Goal: Find contact information: Find contact information

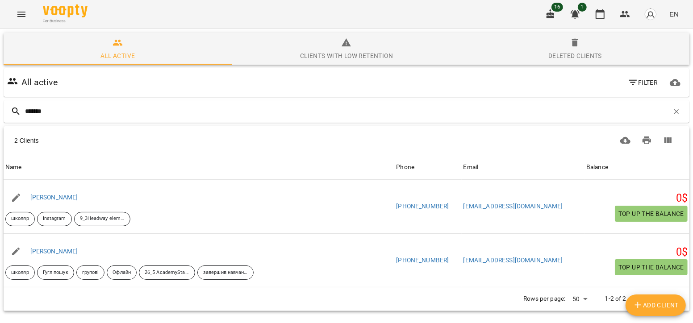
type input "*******"
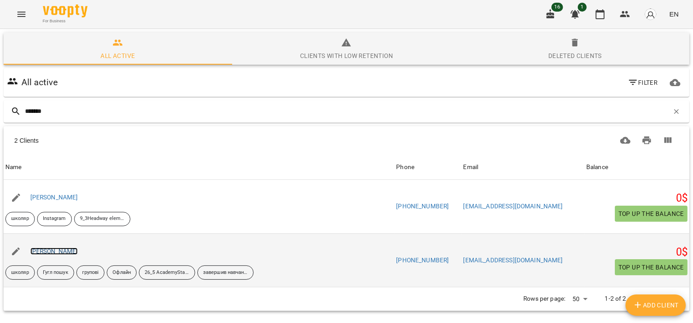
click at [74, 249] on link "[PERSON_NAME]" at bounding box center [54, 251] width 48 height 7
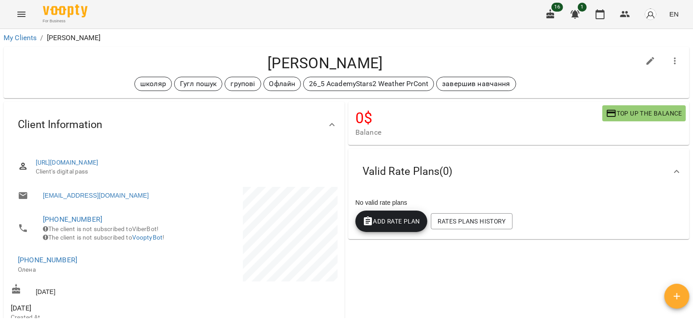
scroll to position [57, 0]
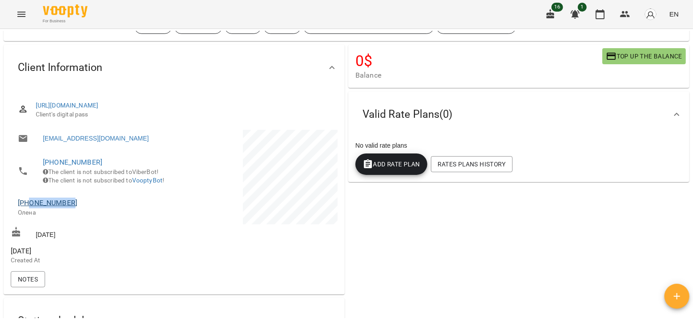
drag, startPoint x: 79, startPoint y: 213, endPoint x: 29, endPoint y: 214, distance: 50.0
click at [29, 208] on span "[PHONE_NUMBER]" at bounding box center [91, 203] width 147 height 11
copy link "0933454479"
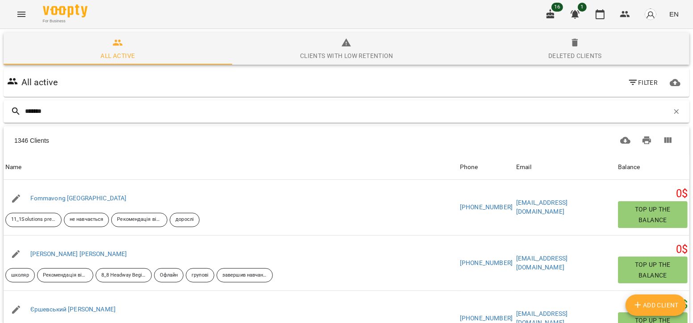
type input "********"
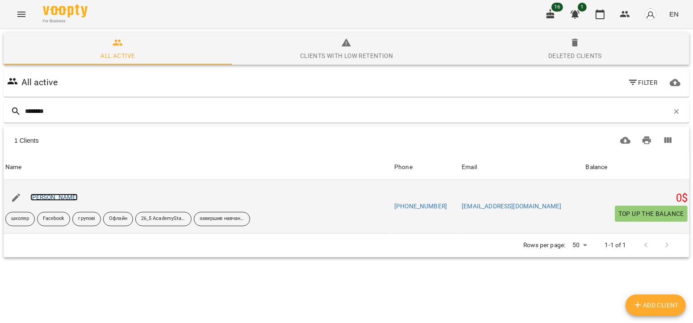
click at [64, 198] on link "[PERSON_NAME]" at bounding box center [54, 197] width 48 height 7
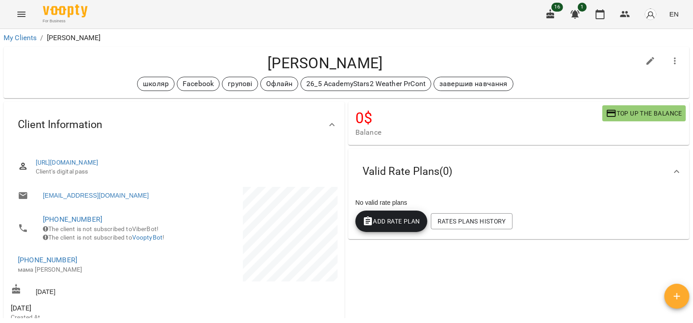
scroll to position [158, 0]
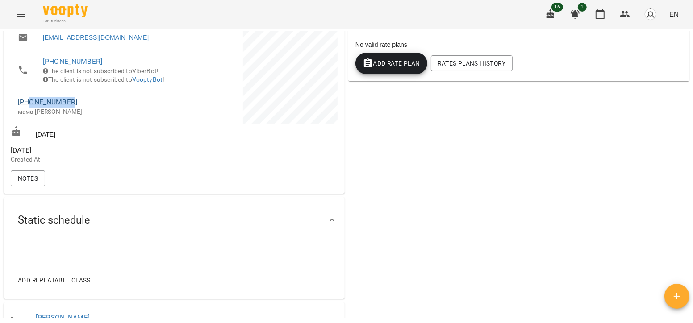
drag, startPoint x: 73, startPoint y: 118, endPoint x: 31, endPoint y: 113, distance: 42.2
click at [31, 108] on span "[PHONE_NUMBER]" at bounding box center [91, 102] width 147 height 11
copy link "0505776753"
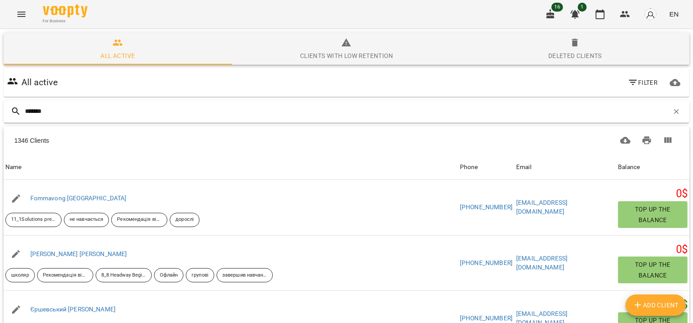
type input "********"
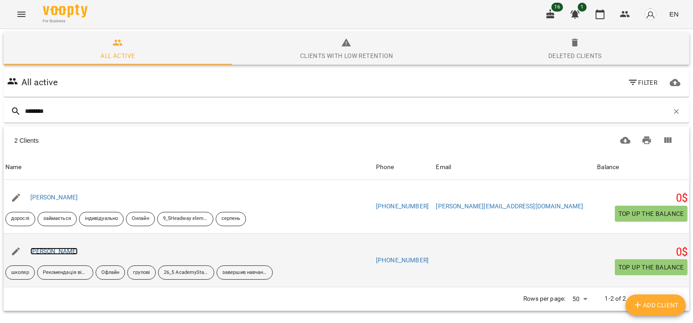
click at [78, 254] on link "[PERSON_NAME]" at bounding box center [54, 251] width 48 height 7
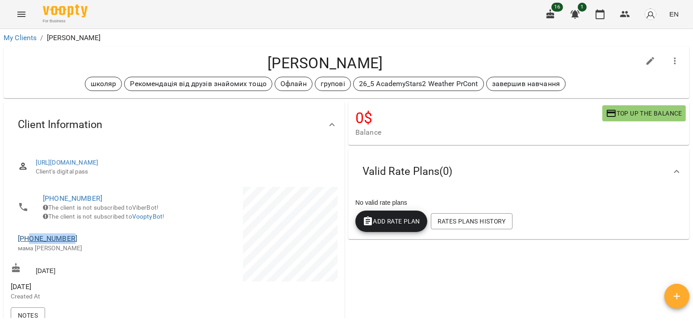
drag, startPoint x: 74, startPoint y: 251, endPoint x: 29, endPoint y: 250, distance: 44.2
click at [29, 244] on span "[PHONE_NUMBER]" at bounding box center [91, 238] width 147 height 11
copy link "0968840813"
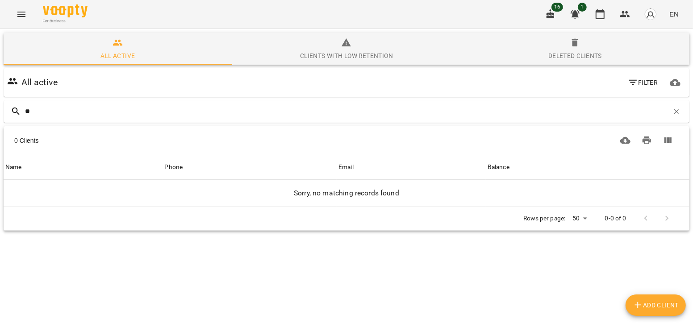
type input "*"
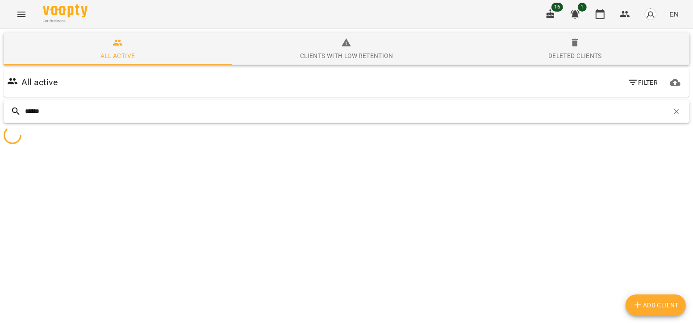
type input "*******"
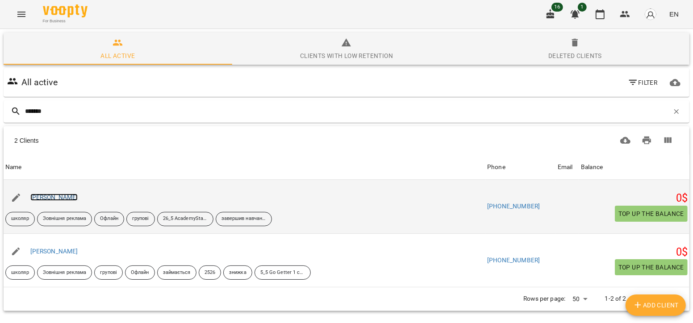
click at [61, 195] on link "[PERSON_NAME]" at bounding box center [54, 197] width 48 height 7
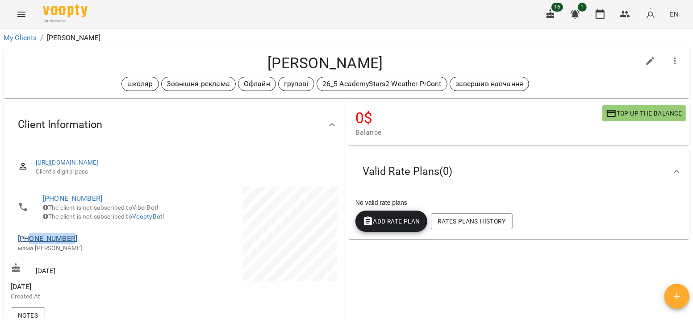
drag, startPoint x: 74, startPoint y: 249, endPoint x: 31, endPoint y: 247, distance: 42.9
click at [31, 244] on span "[PHONE_NUMBER]" at bounding box center [91, 238] width 147 height 11
copy link "0502755513"
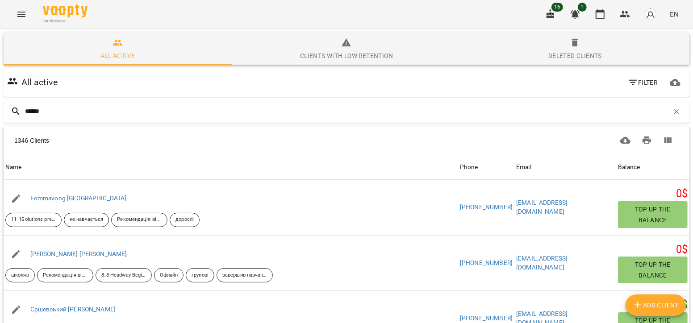
type input "*******"
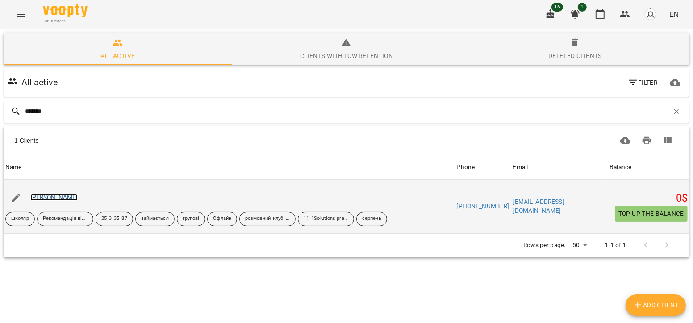
click at [78, 199] on link "[PERSON_NAME]" at bounding box center [54, 197] width 48 height 7
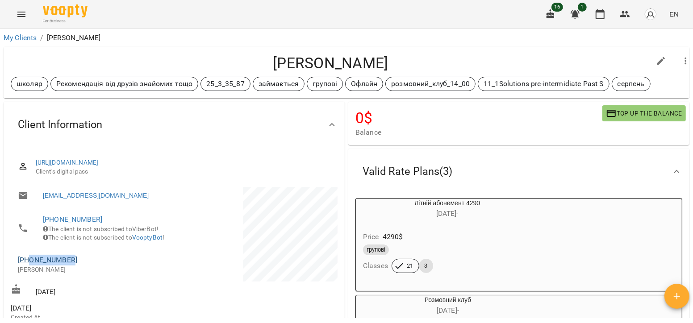
drag, startPoint x: 76, startPoint y: 273, endPoint x: 31, endPoint y: 268, distance: 45.7
click at [31, 266] on span "[PHONE_NUMBER]" at bounding box center [91, 260] width 147 height 11
copy link "0509293644"
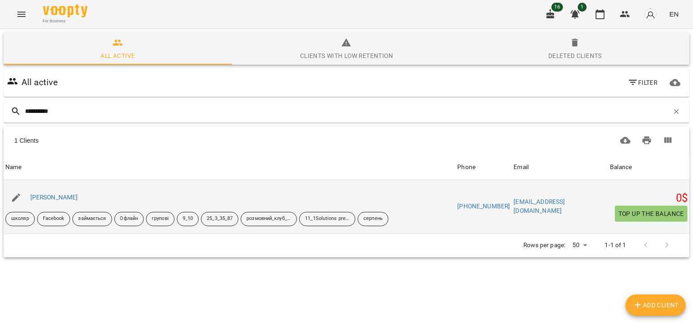
type input "**********"
click at [54, 201] on div "[PERSON_NAME]" at bounding box center [54, 197] width 51 height 12
click at [57, 197] on link "[PERSON_NAME]" at bounding box center [54, 197] width 48 height 7
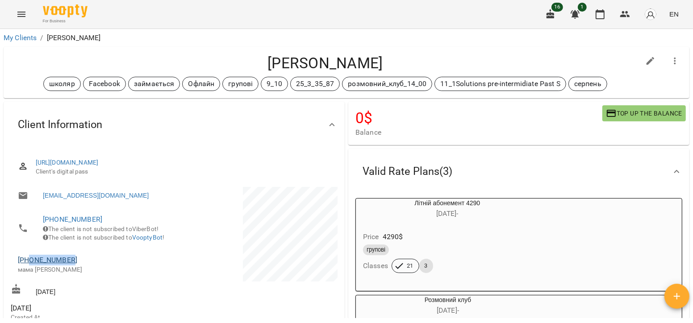
drag, startPoint x: 80, startPoint y: 270, endPoint x: 28, endPoint y: 270, distance: 52.2
click at [28, 266] on span "[PHONE_NUMBER]" at bounding box center [91, 260] width 147 height 11
copy link "0977000164"
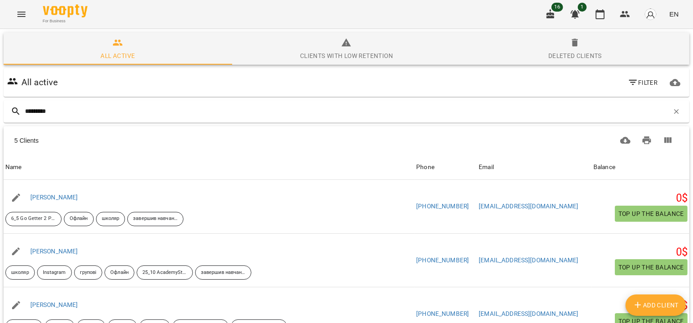
type input "*********"
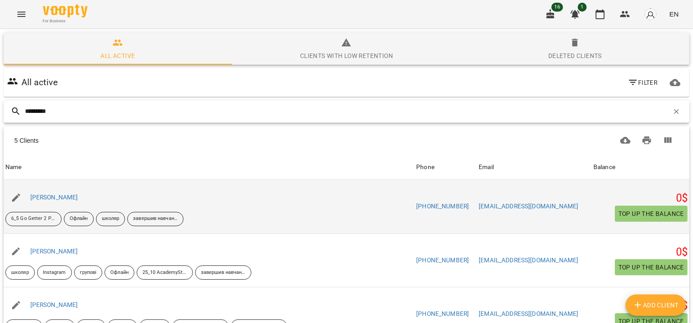
scroll to position [71, 0]
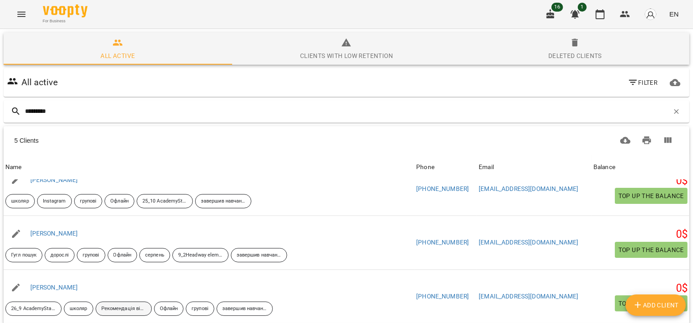
click at [139, 305] on p "Рекомендація від друзів знайомих тощо" at bounding box center [123, 309] width 45 height 8
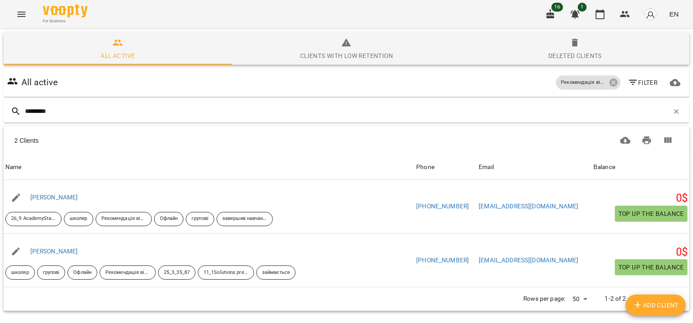
scroll to position [39, 0]
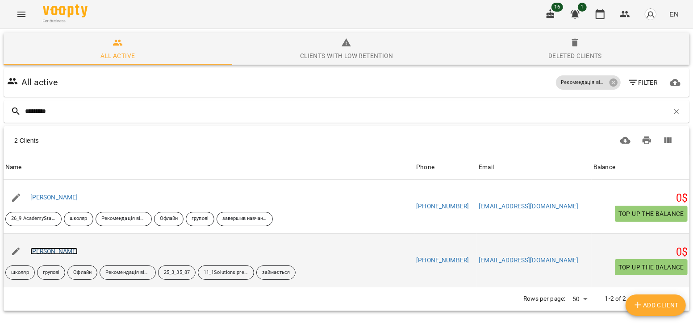
click at [72, 248] on link "[PERSON_NAME]" at bounding box center [54, 251] width 48 height 7
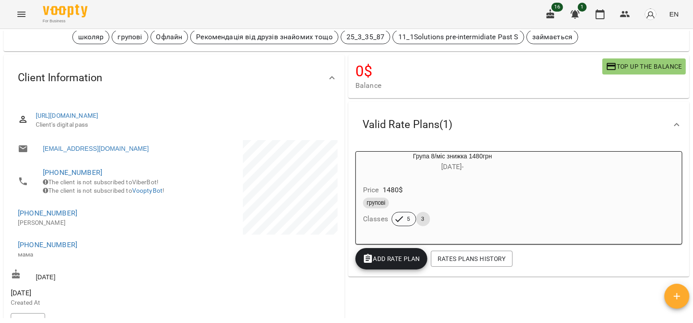
scroll to position [49, 0]
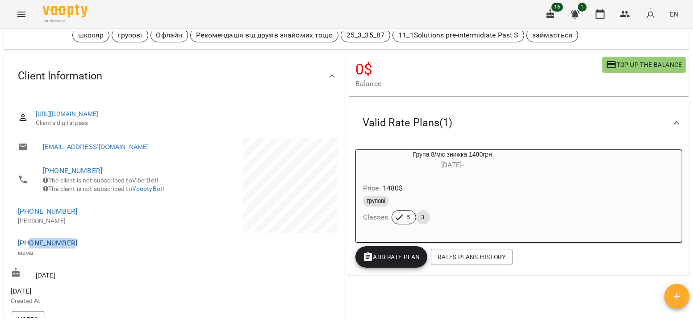
drag, startPoint x: 76, startPoint y: 254, endPoint x: 30, endPoint y: 257, distance: 45.6
click at [30, 249] on span "[PHONE_NUMBER]" at bounding box center [91, 243] width 147 height 11
copy link "0964448421"
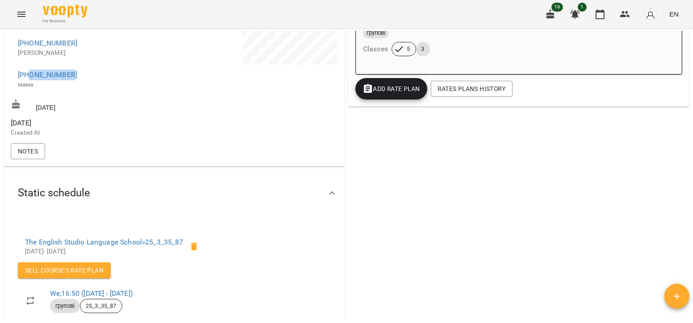
scroll to position [0, 0]
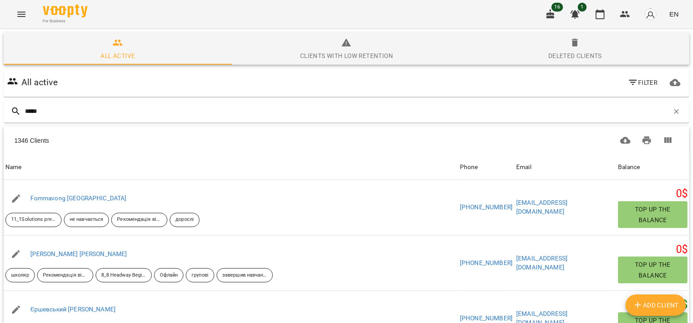
type input "******"
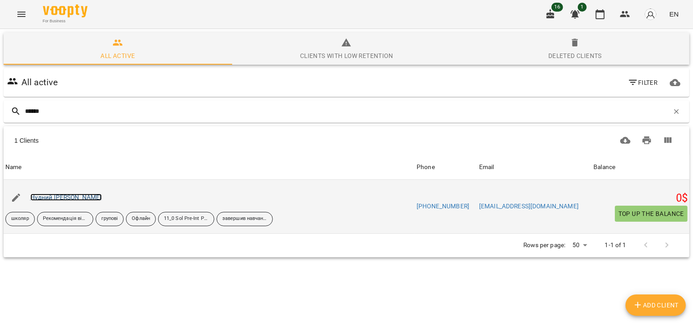
click at [69, 199] on link "Нудний [PERSON_NAME]" at bounding box center [65, 197] width 71 height 7
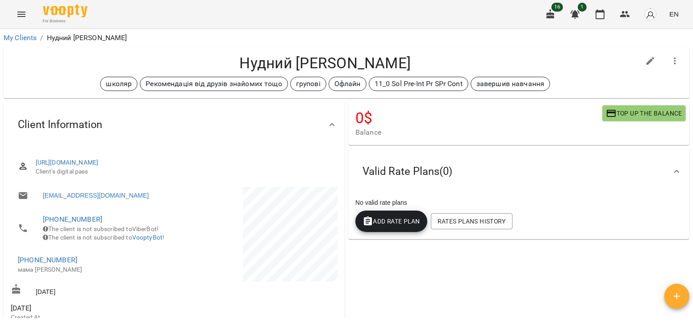
scroll to position [32, 0]
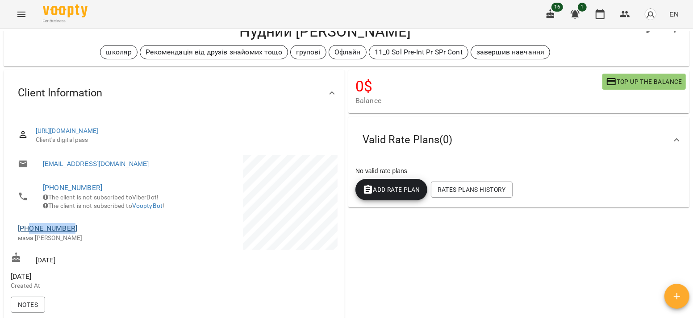
drag, startPoint x: 74, startPoint y: 240, endPoint x: 30, endPoint y: 241, distance: 43.3
click at [30, 234] on span "[PHONE_NUMBER]" at bounding box center [91, 228] width 147 height 11
copy link "0678537275"
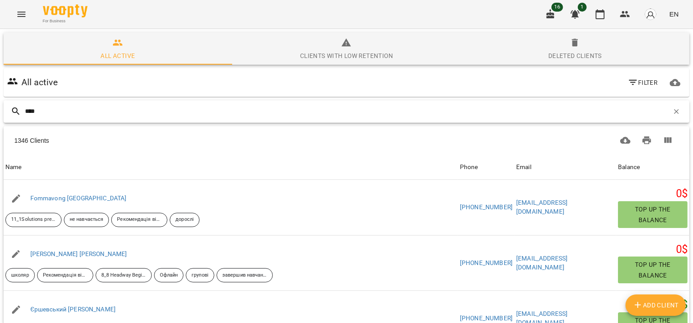
type input "*****"
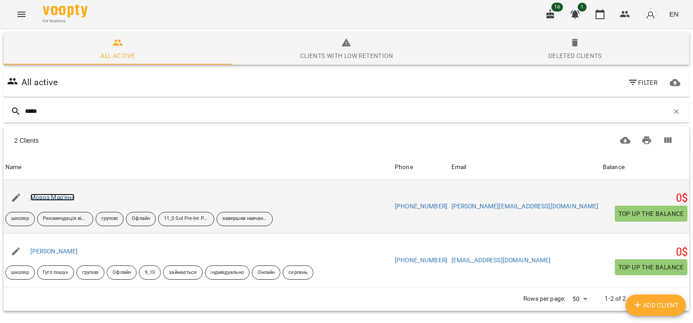
click at [68, 197] on link "Мороз Мар'яна" at bounding box center [52, 197] width 45 height 7
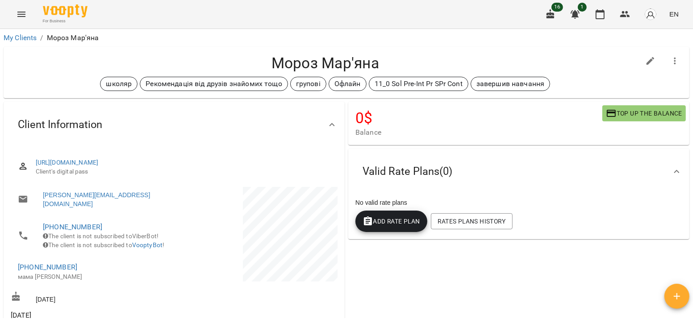
scroll to position [64, 0]
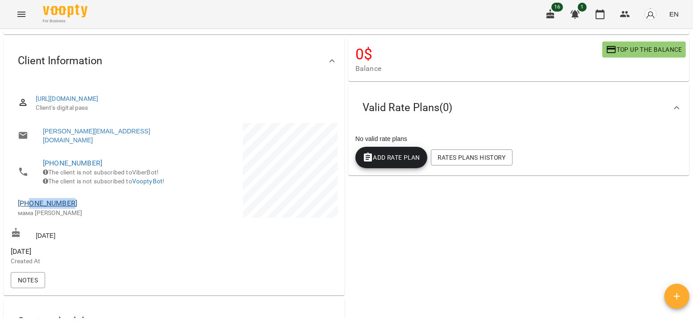
drag, startPoint x: 74, startPoint y: 209, endPoint x: 31, endPoint y: 208, distance: 43.3
click at [31, 208] on span "[PHONE_NUMBER]" at bounding box center [91, 203] width 147 height 11
copy link "0981729772"
